Goal: Find specific page/section: Find specific page/section

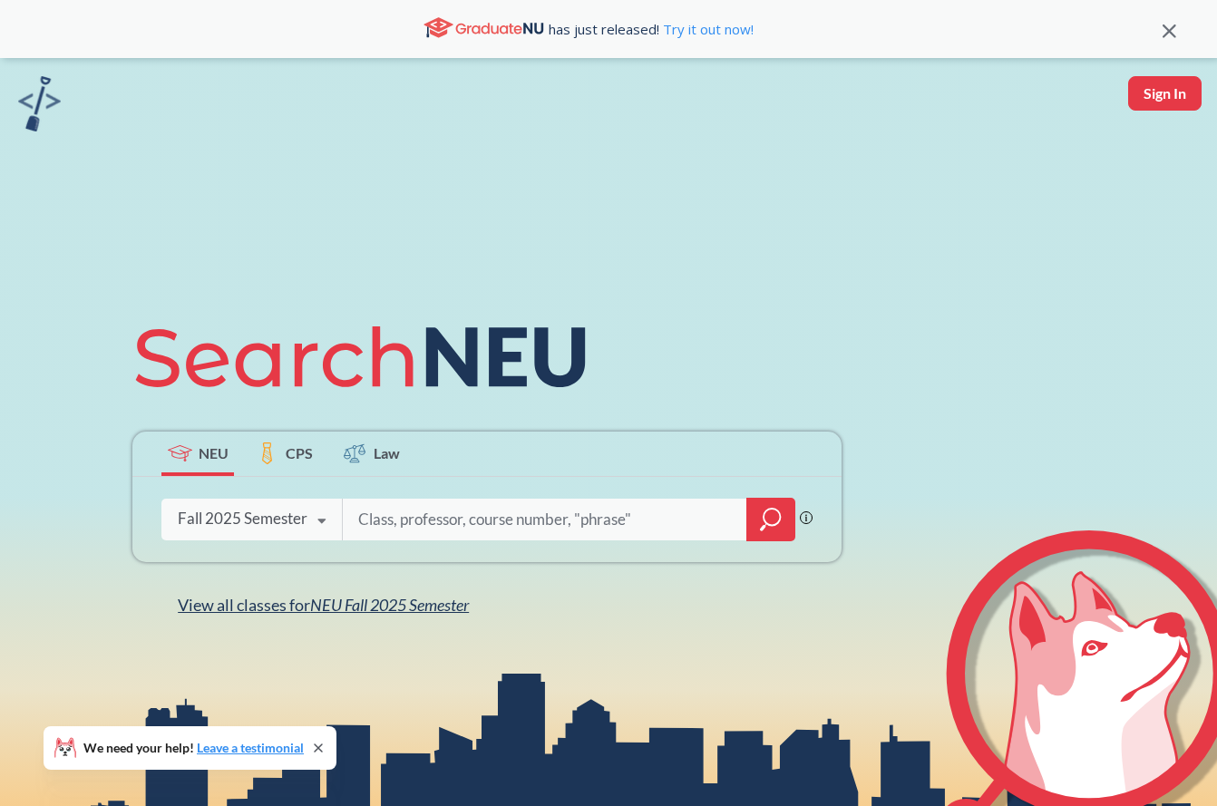
click at [388, 610] on span "NEU Fall 2025 Semester" at bounding box center [389, 605] width 159 height 20
click at [776, 517] on icon "magnifying glass" at bounding box center [771, 519] width 22 height 25
click at [483, 525] on input "search" at bounding box center [544, 520] width 377 height 38
